Goal: Check status: Check status

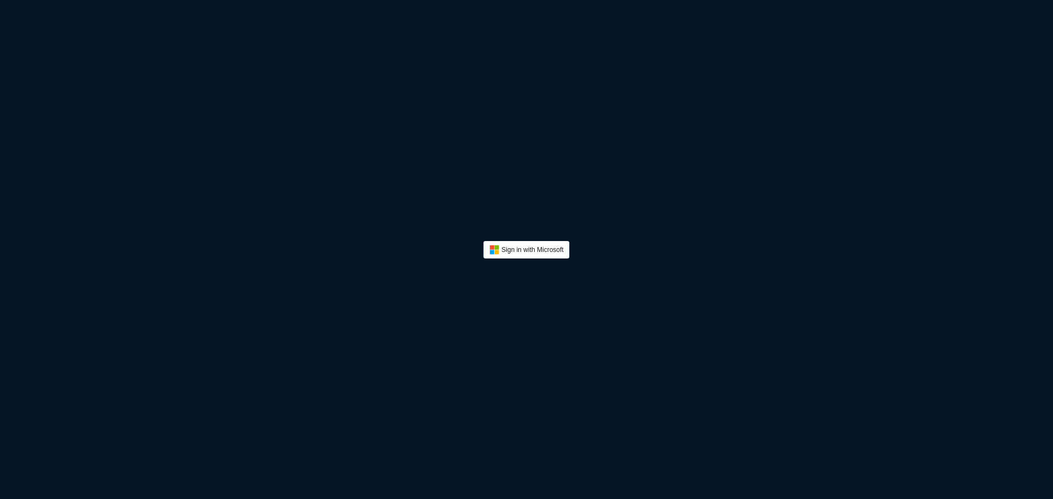
click at [549, 257] on button "Sign In" at bounding box center [526, 250] width 86 height 18
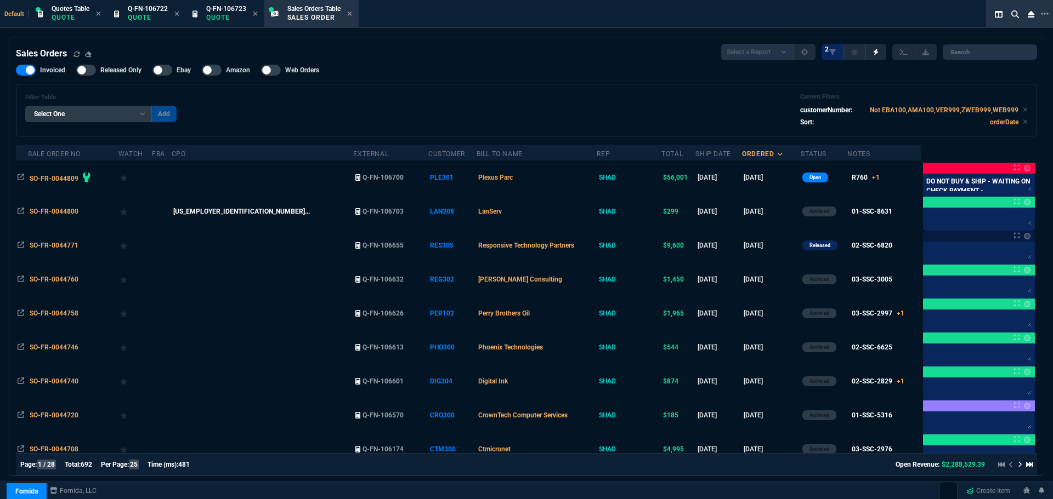
select select "12: [PERSON_NAME]"
select select
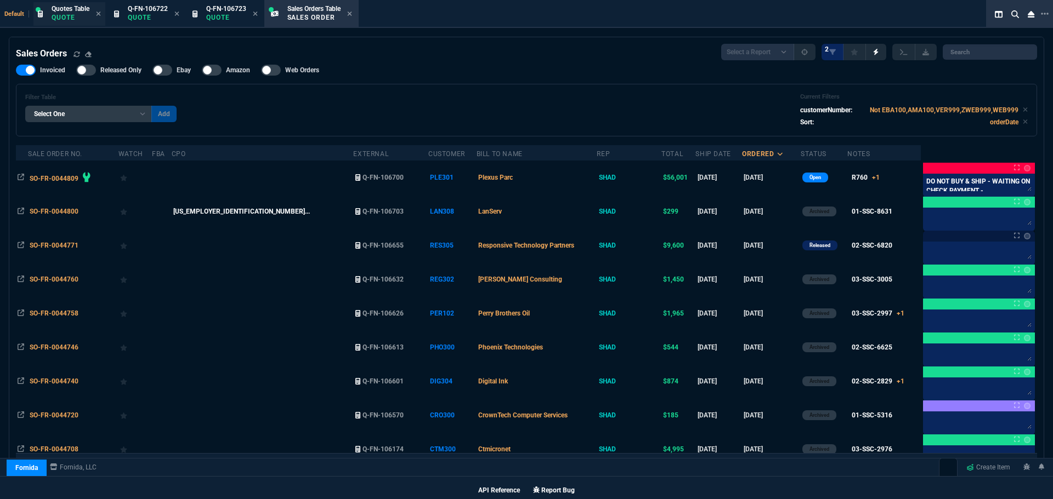
click at [50, 14] on div "Quotes Table Quote" at bounding box center [69, 14] width 72 height 24
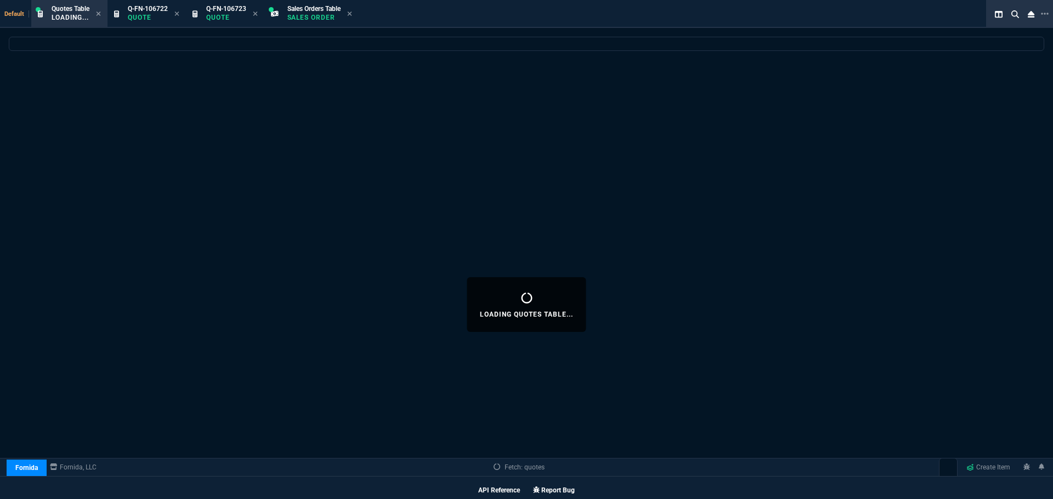
select select
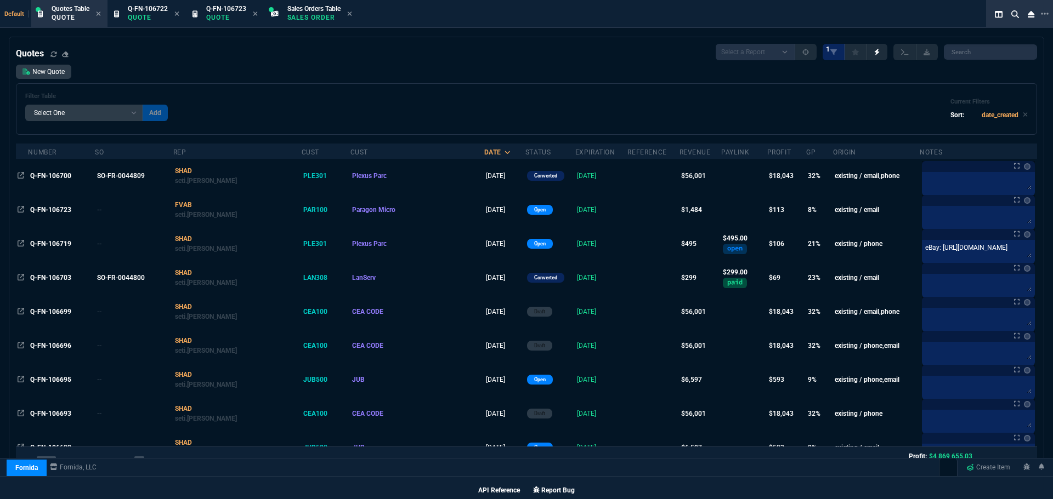
click at [956, 44] on div "Select a Report Fruit (MTD) APPROVED Quotes 1" at bounding box center [875, 52] width 321 height 16
click at [956, 52] on input "search" at bounding box center [990, 51] width 93 height 15
paste input "Q-FN-106537"
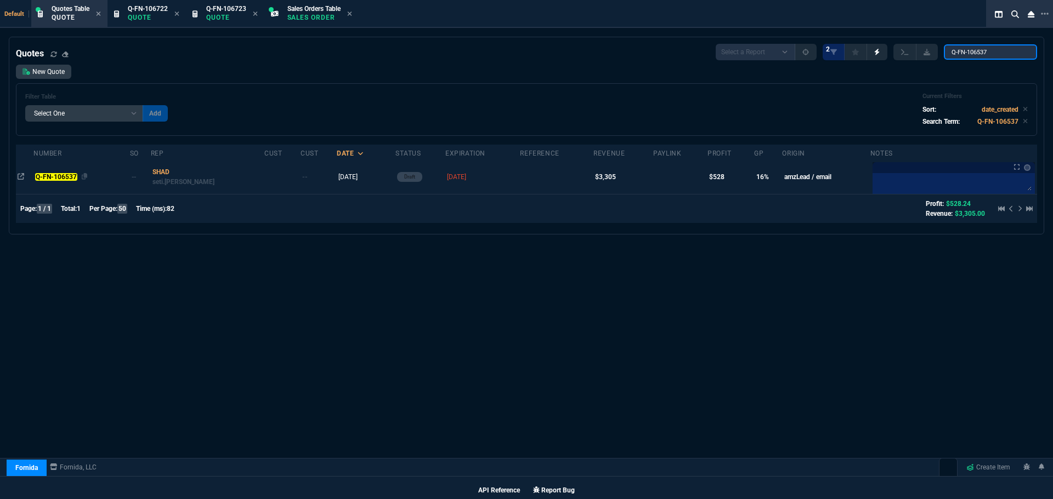
type input "Q-FN-106537"
click at [70, 175] on mark "Q-FN-106537" at bounding box center [56, 177] width 42 height 8
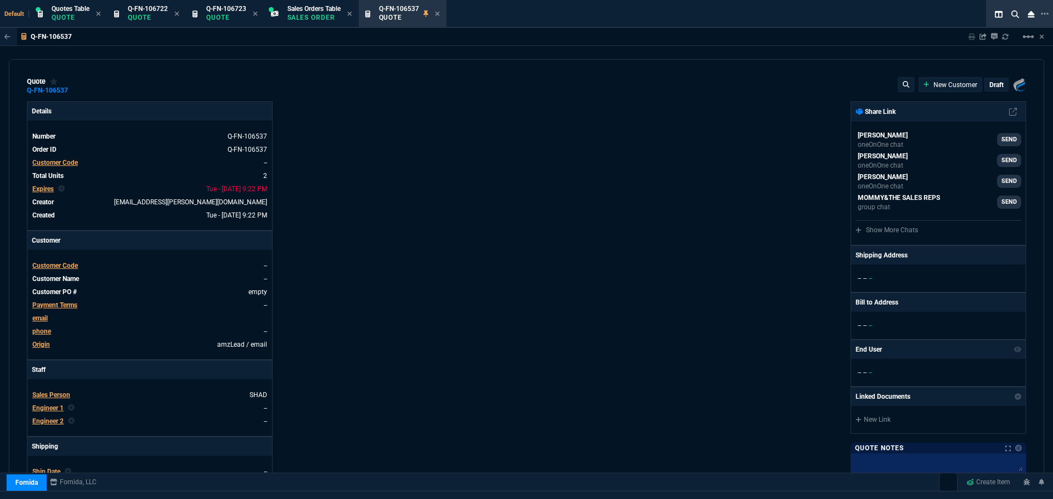
type input "20"
type input "271"
type input "21"
type input "402"
type input "22"
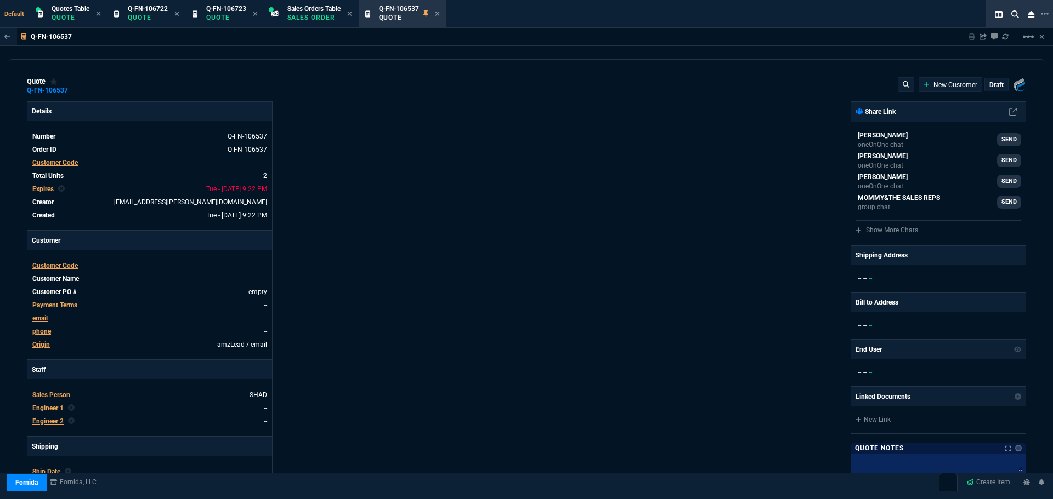
type input "2494.8"
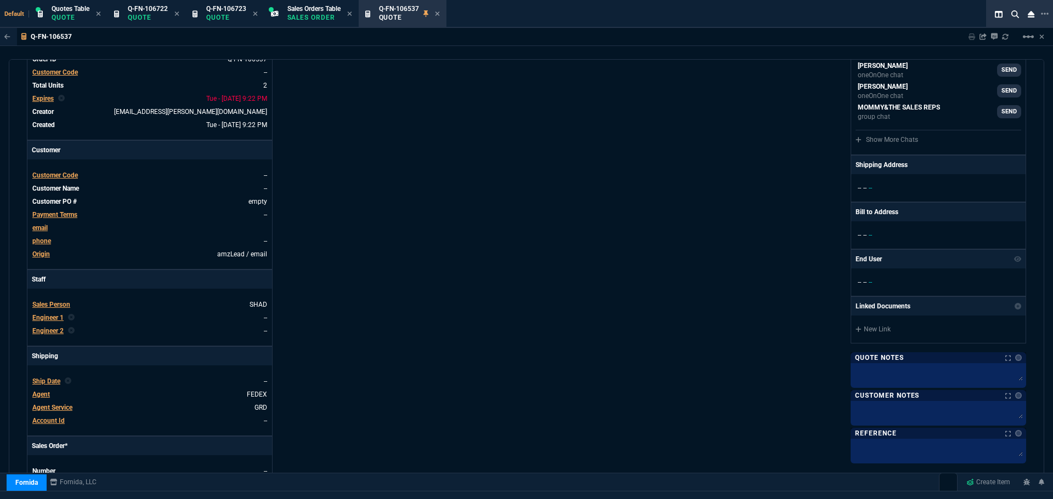
type input "22"
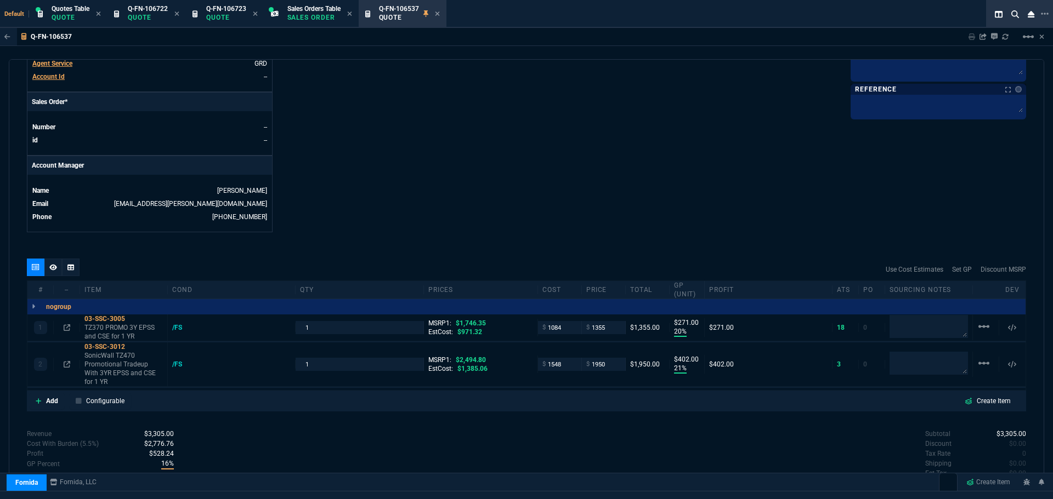
scroll to position [493, 0]
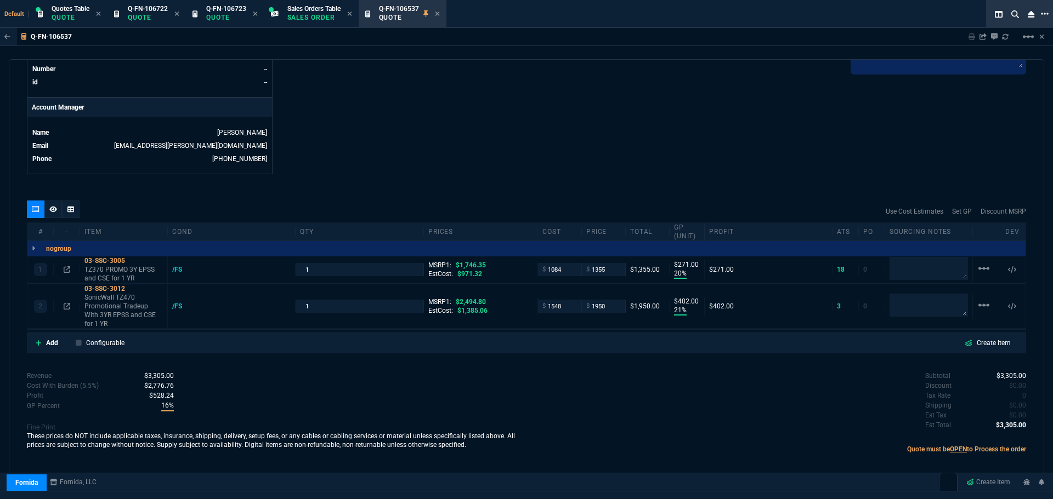
click at [1043, 14] on icon at bounding box center [1045, 13] width 8 height 9
click at [941, 20] on li "Open New Tab" at bounding box center [986, 23] width 109 height 13
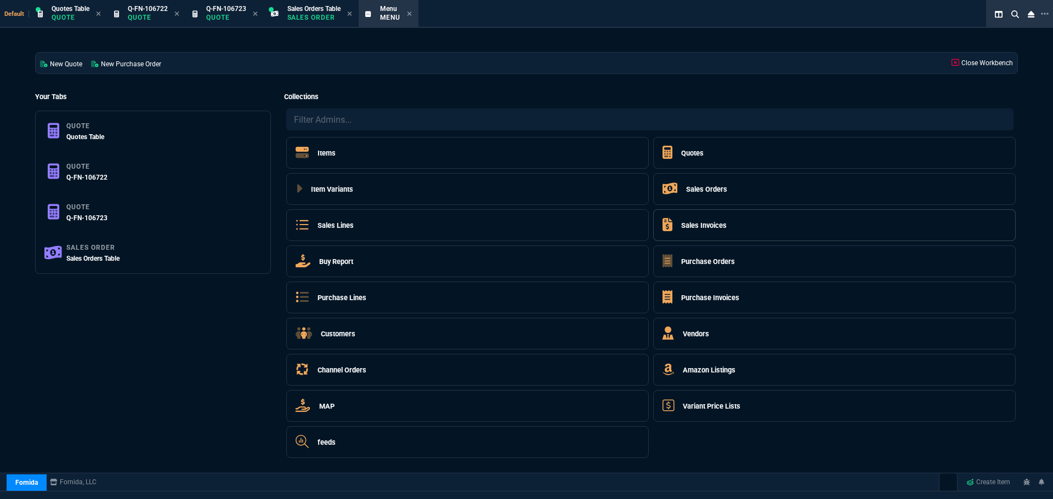
click at [702, 225] on h5 "Sales Invoices" at bounding box center [704, 225] width 46 height 10
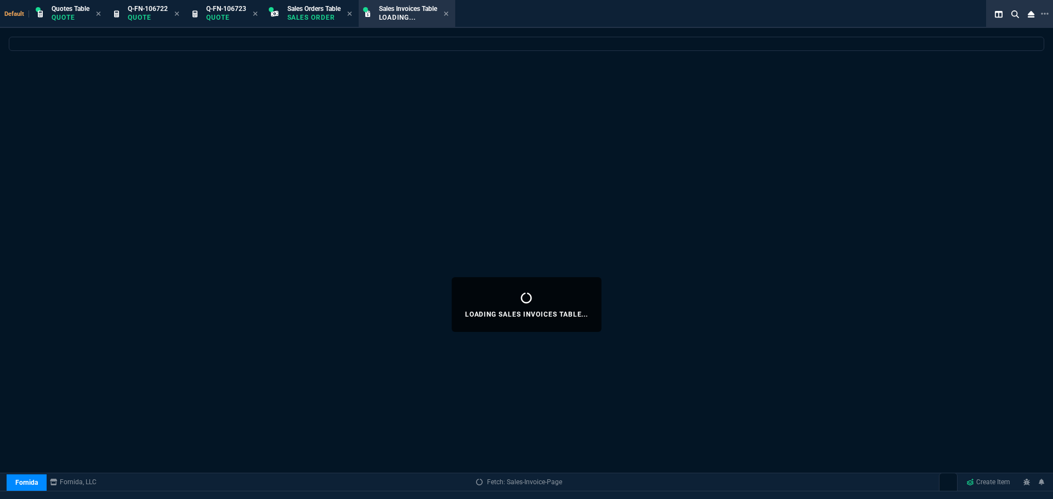
select select
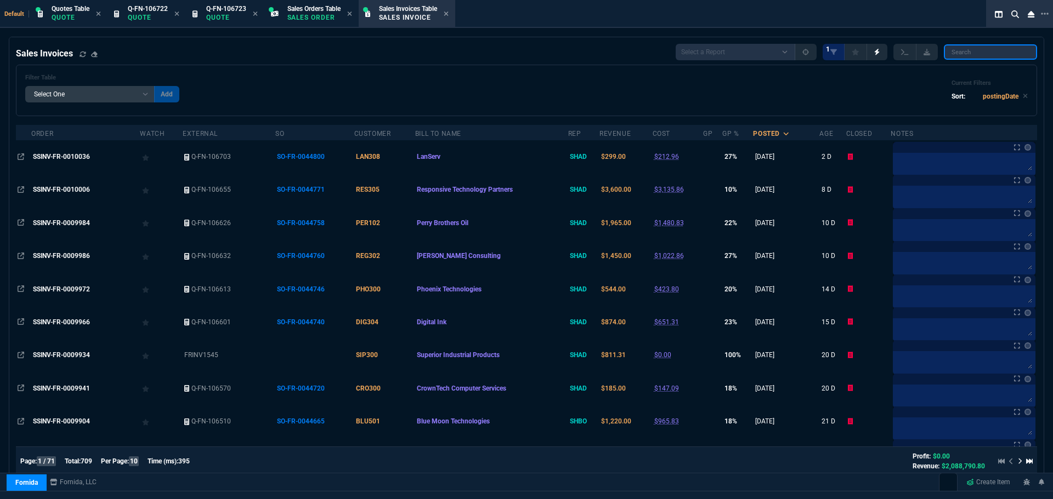
paste input "113-0226306-1575411"
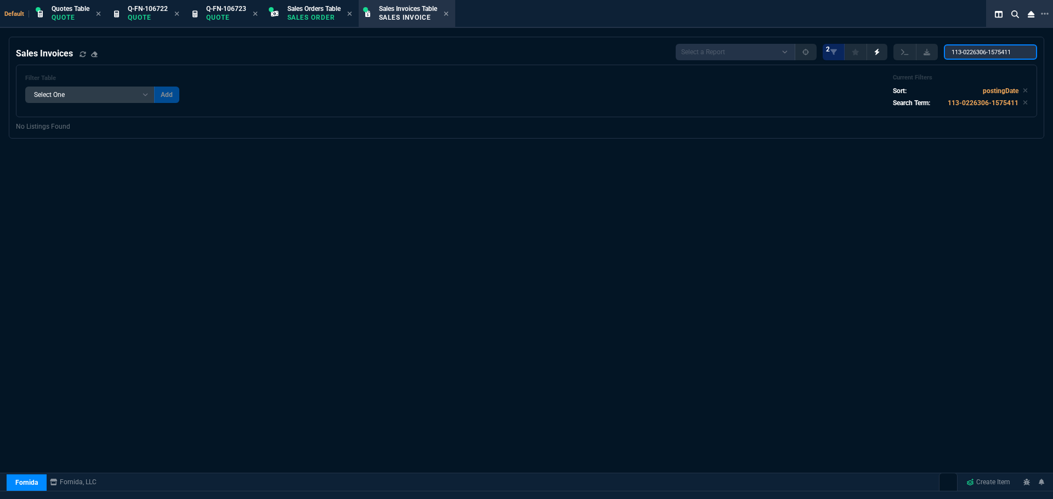
type input "113-0226306-1575411"
click at [145, 92] on select "Add Filter () Age () Bill To Name (billToName) Closed (closed) cost (totalCost)…" at bounding box center [89, 95] width 129 height 16
click at [448, 13] on icon at bounding box center [446, 14] width 4 height 4
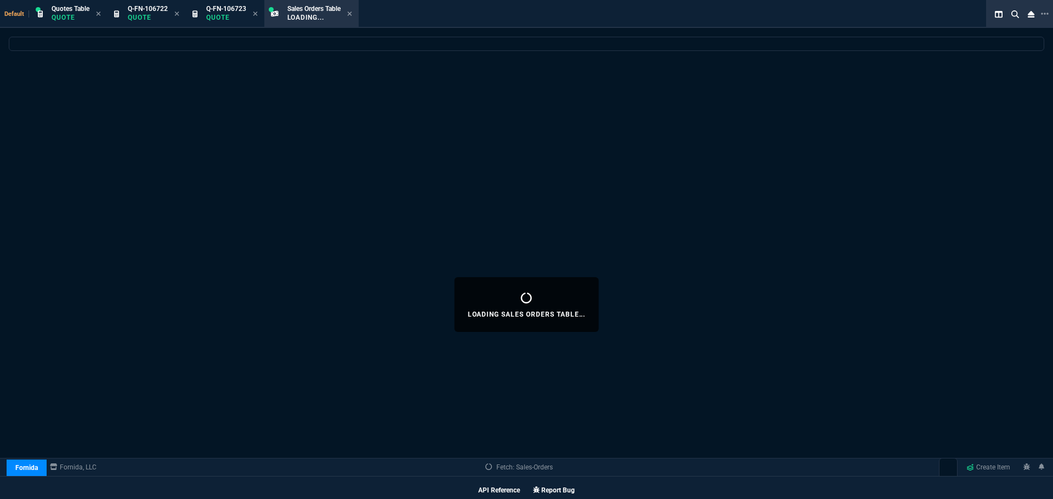
select select
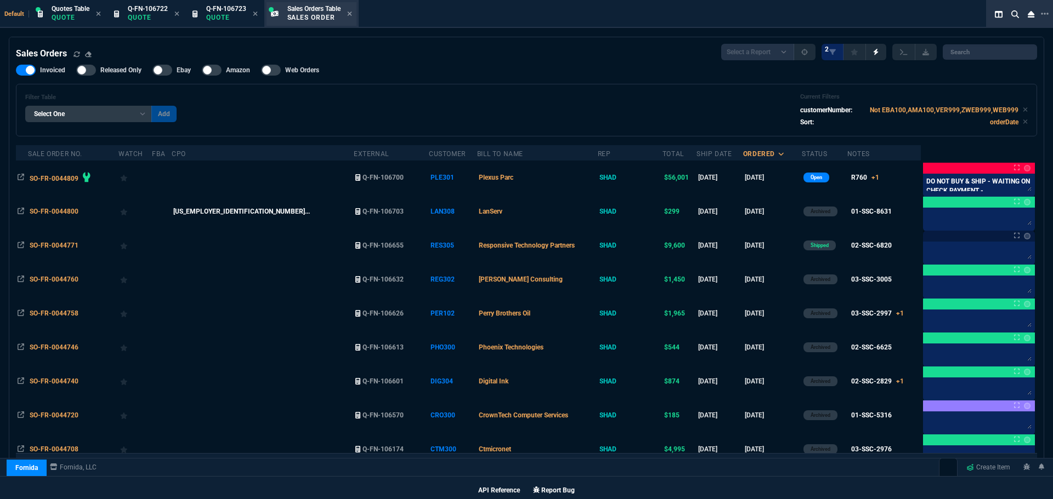
click at [316, 15] on p "Sales Order" at bounding box center [313, 17] width 53 height 9
click at [968, 57] on input "search" at bounding box center [989, 51] width 94 height 15
paste input "TXS300"
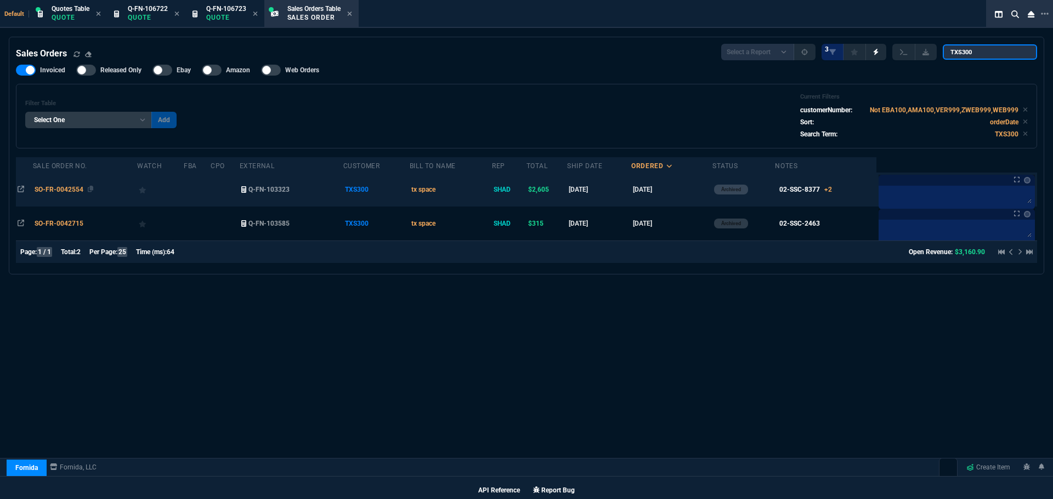
type input "TXS300"
click at [49, 189] on span "SO-FR-0042554" at bounding box center [59, 190] width 49 height 8
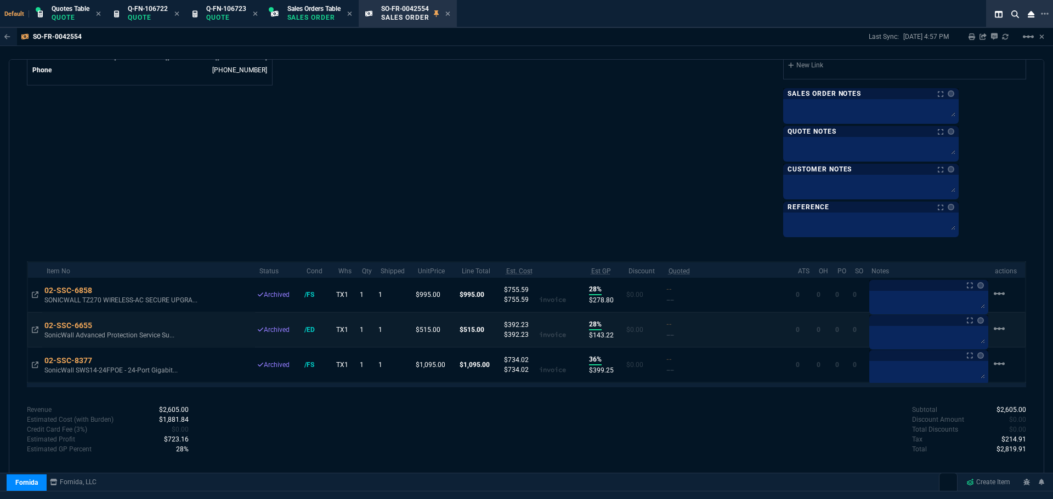
scroll to position [592, 0]
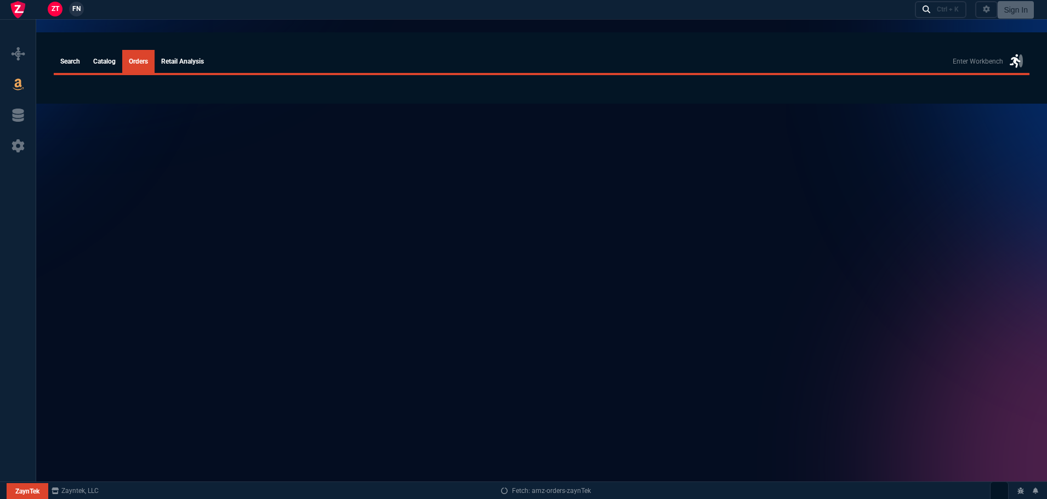
select select
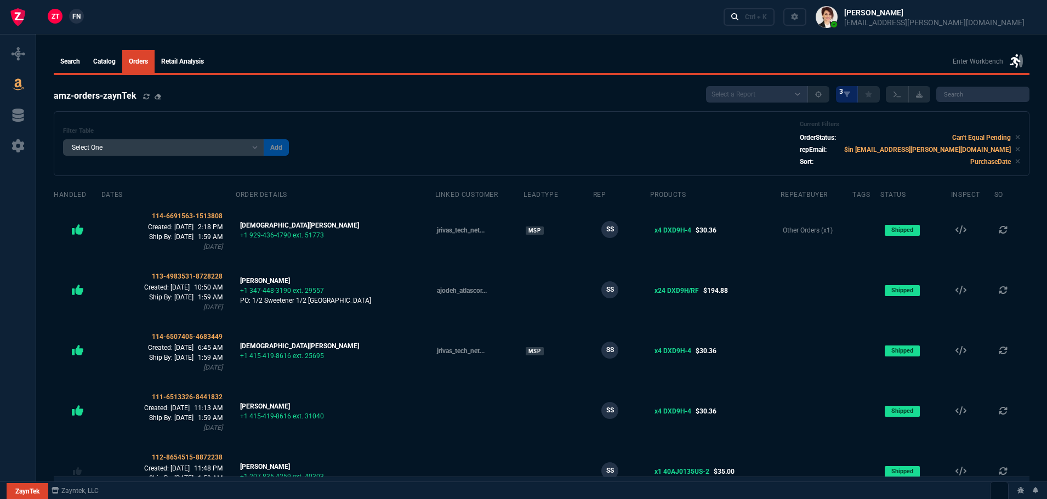
click at [73, 16] on span "FN" at bounding box center [76, 17] width 8 height 10
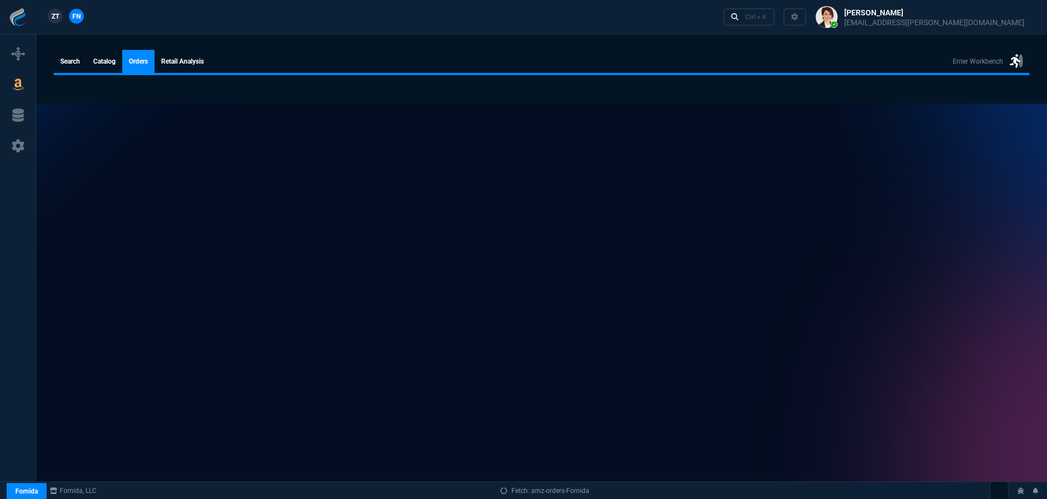
select select
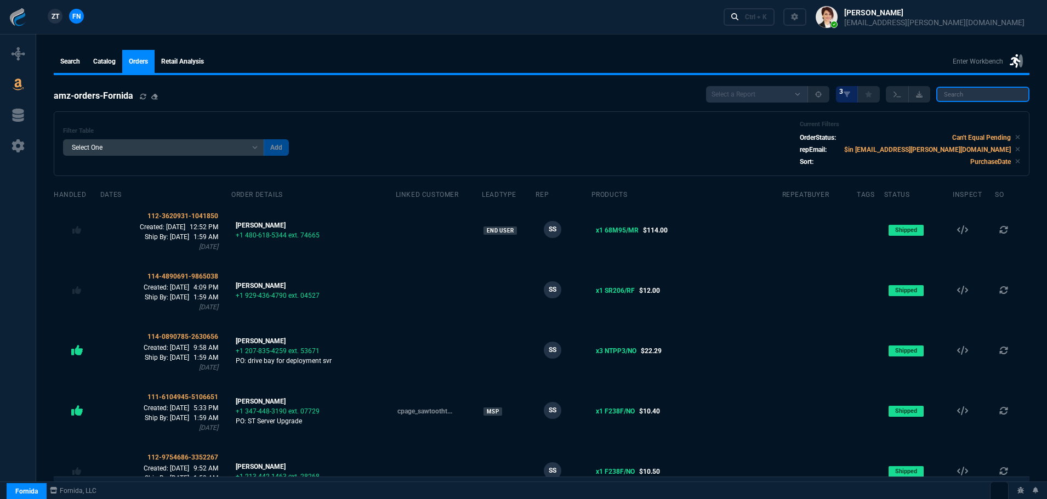
click at [968, 90] on input "search" at bounding box center [982, 94] width 93 height 15
paste input "Murry M Page"
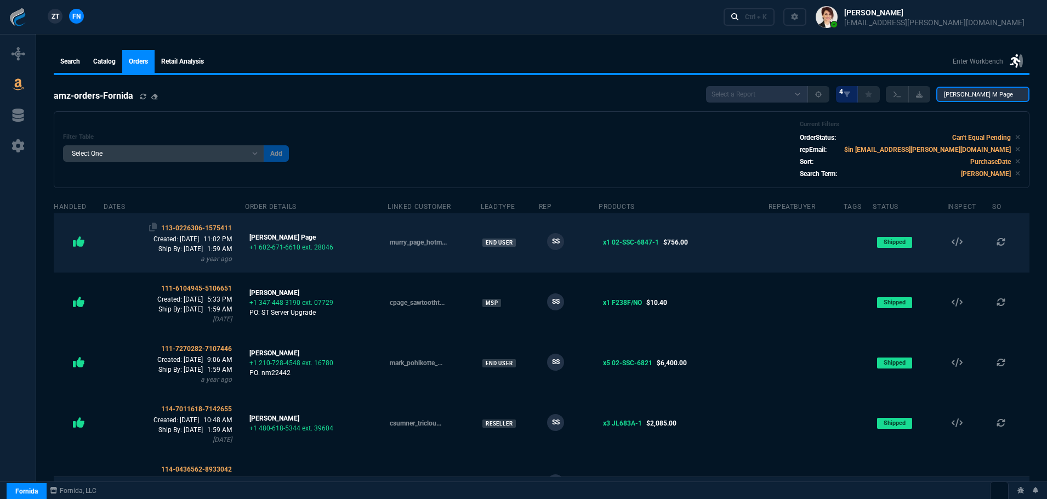
type input "Murry M Page"
click at [212, 226] on span "113-0226306-1575411" at bounding box center [196, 228] width 71 height 8
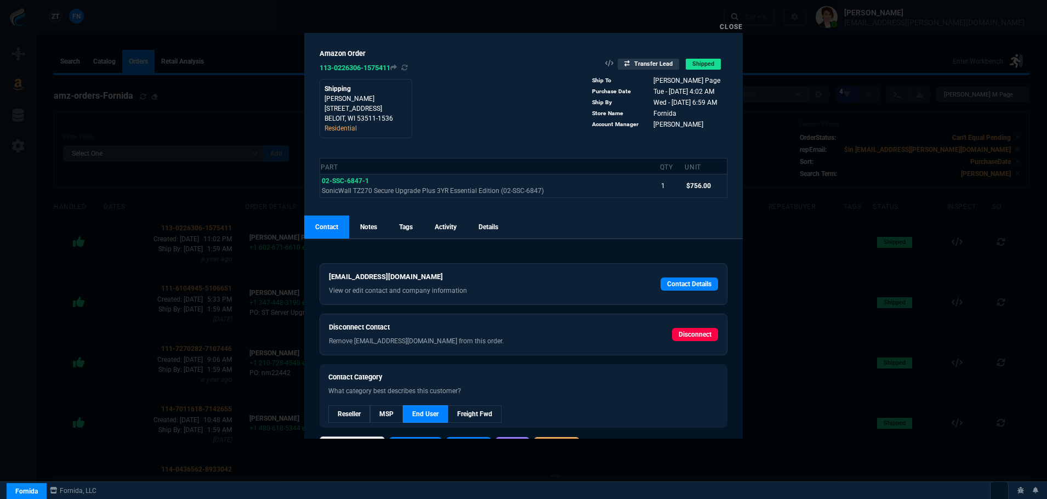
click at [724, 24] on link "Close" at bounding box center [731, 27] width 23 height 8
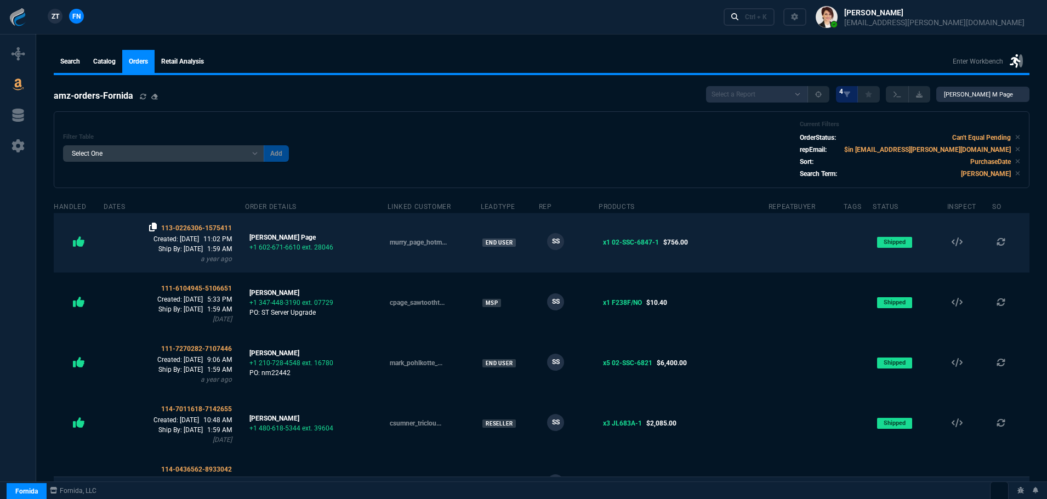
click at [157, 226] on icon at bounding box center [153, 227] width 8 height 9
click at [157, 224] on icon at bounding box center [153, 227] width 8 height 9
